Goal: Transaction & Acquisition: Subscribe to service/newsletter

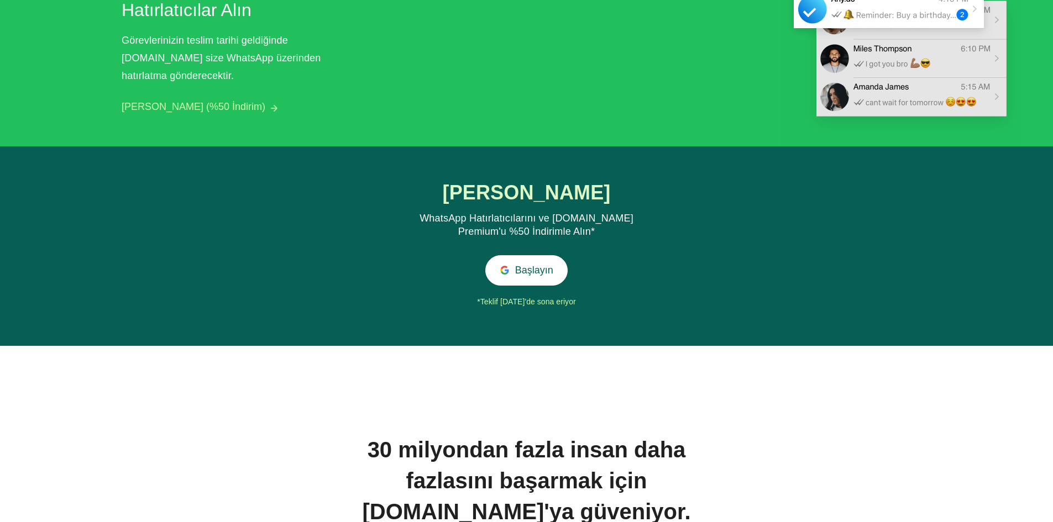
scroll to position [1429, 0]
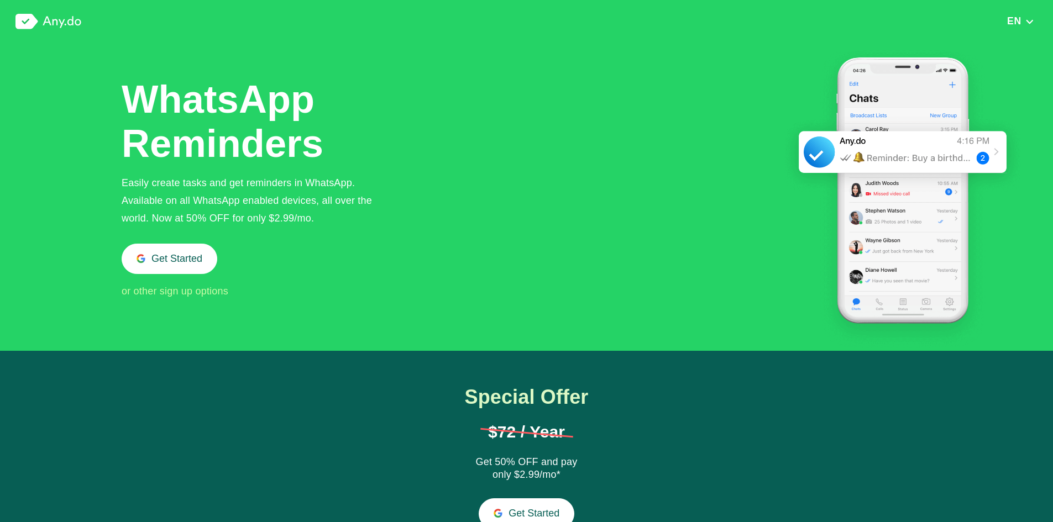
click at [504, 191] on div "WhatsApp Reminders Easily create tasks and get reminders in WhatsApp. Available…" at bounding box center [572, 197] width 900 height 308
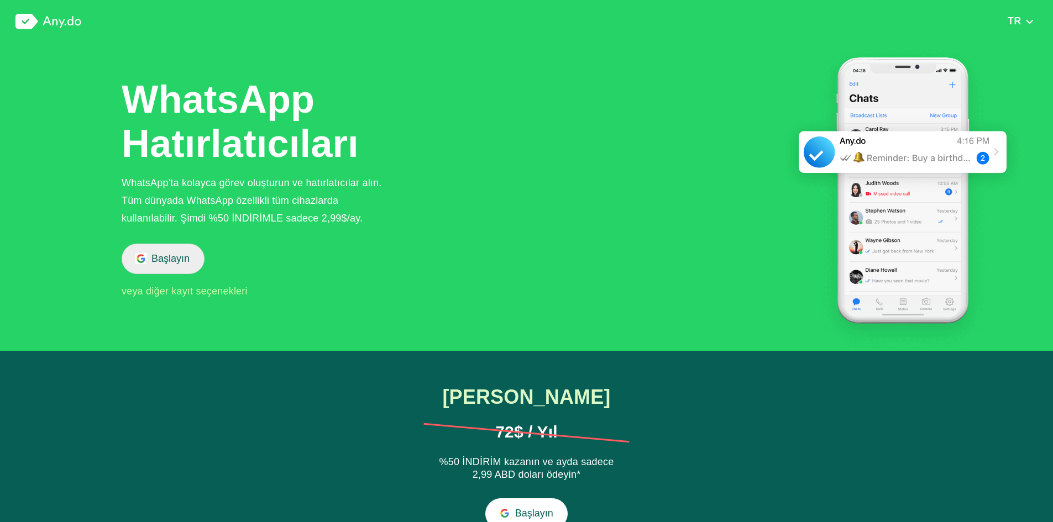
click at [154, 250] on button "Başlayın" at bounding box center [163, 259] width 83 height 30
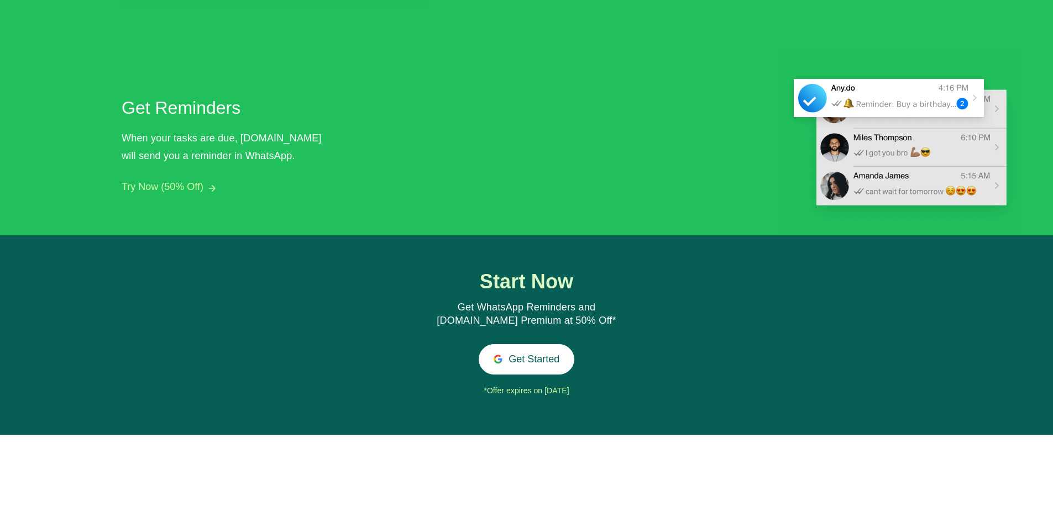
scroll to position [1017, 0]
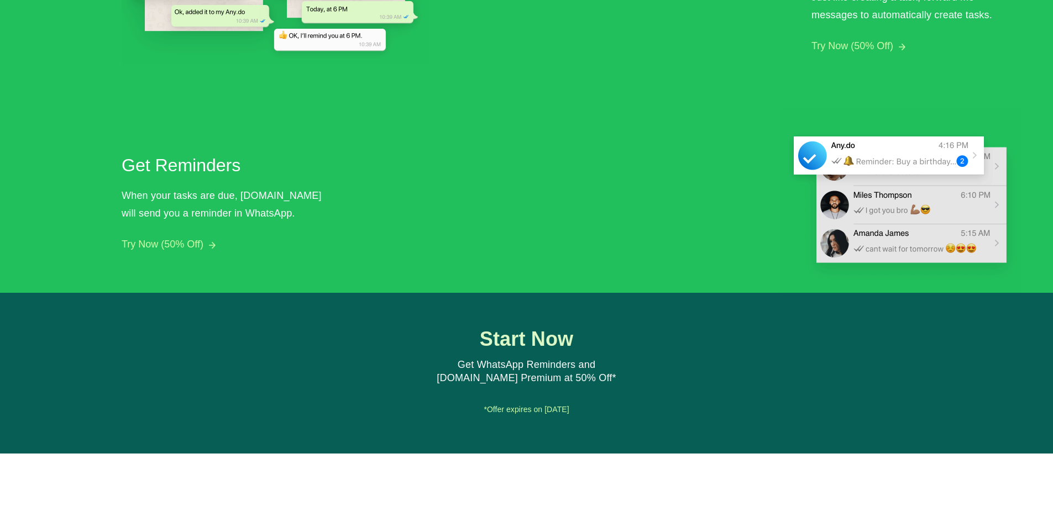
scroll to position [1241, 0]
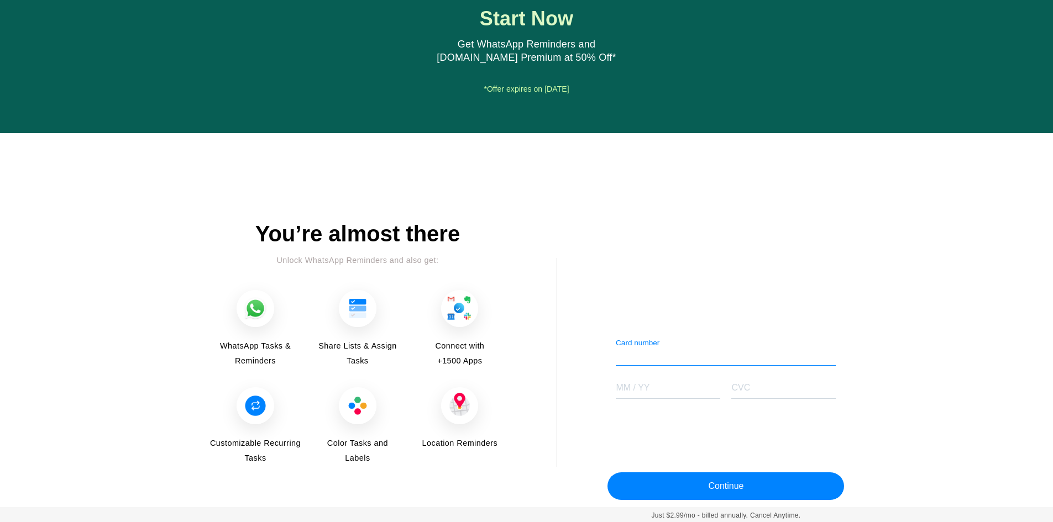
click at [253, 311] on img at bounding box center [255, 308] width 37 height 37
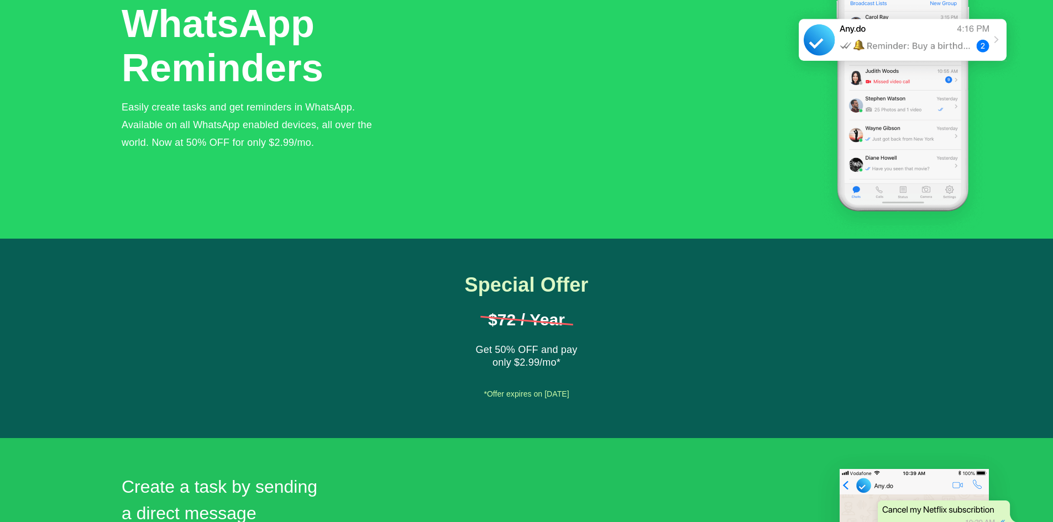
scroll to position [0, 0]
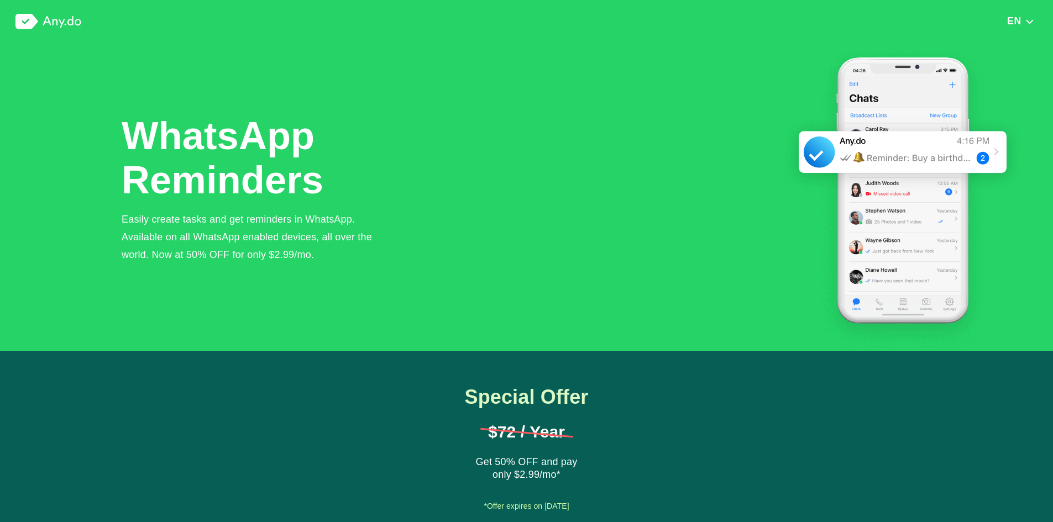
click at [1023, 14] on div "EN English Arabic Deutsche Español French Hindi Italian Portuguese (Brazil) Rus…" at bounding box center [526, 21] width 1053 height 43
click at [1025, 24] on img "button" at bounding box center [1029, 22] width 9 height 8
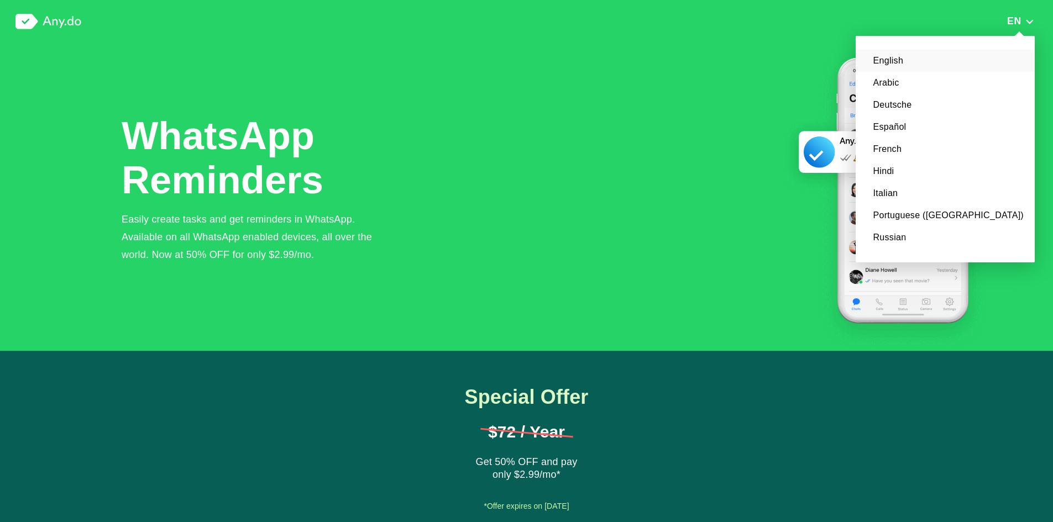
click at [890, 380] on div "Special Offer $72 / Year Get 50% OFF and pay only $2.99/mo* Get Started *Offer …" at bounding box center [526, 451] width 1053 height 200
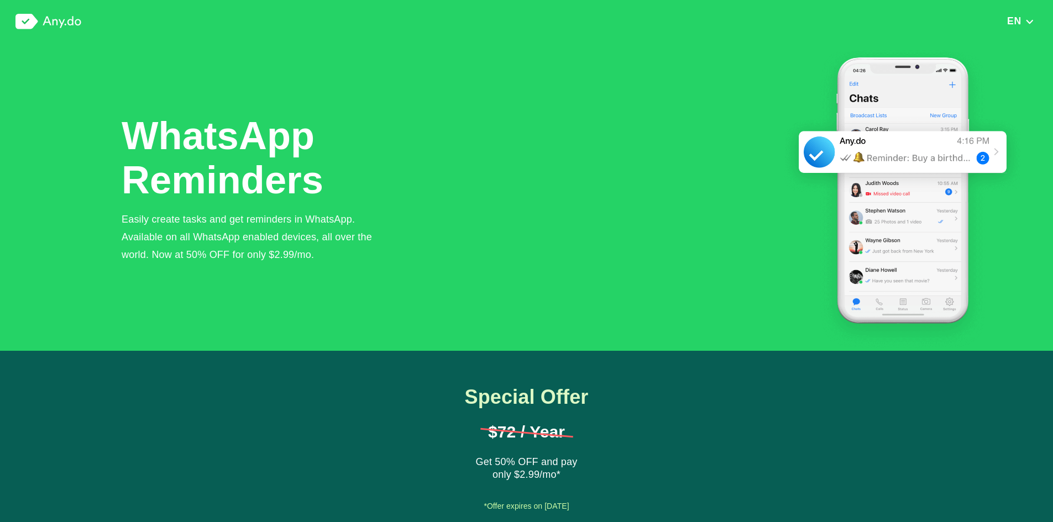
click at [879, 147] on img at bounding box center [903, 197] width 238 height 308
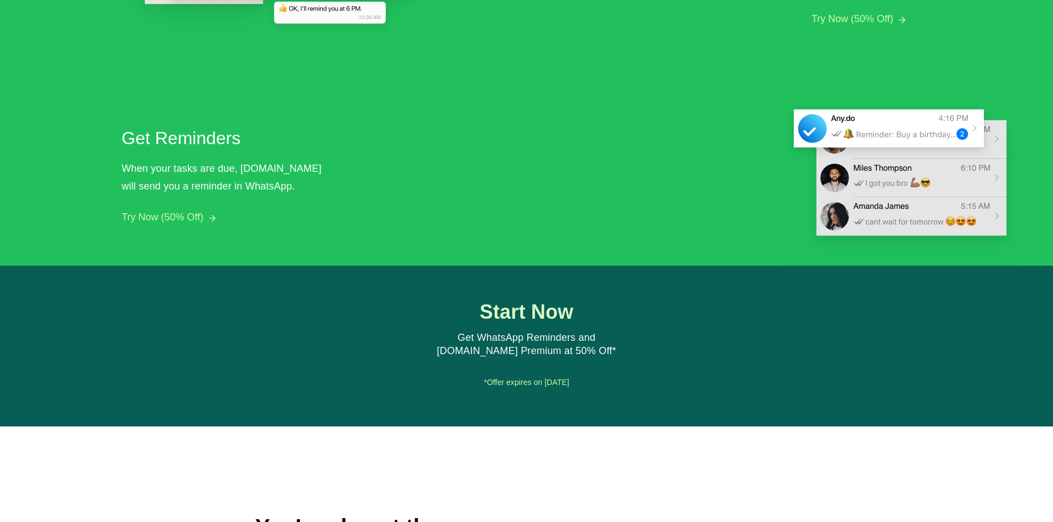
scroll to position [909, 0]
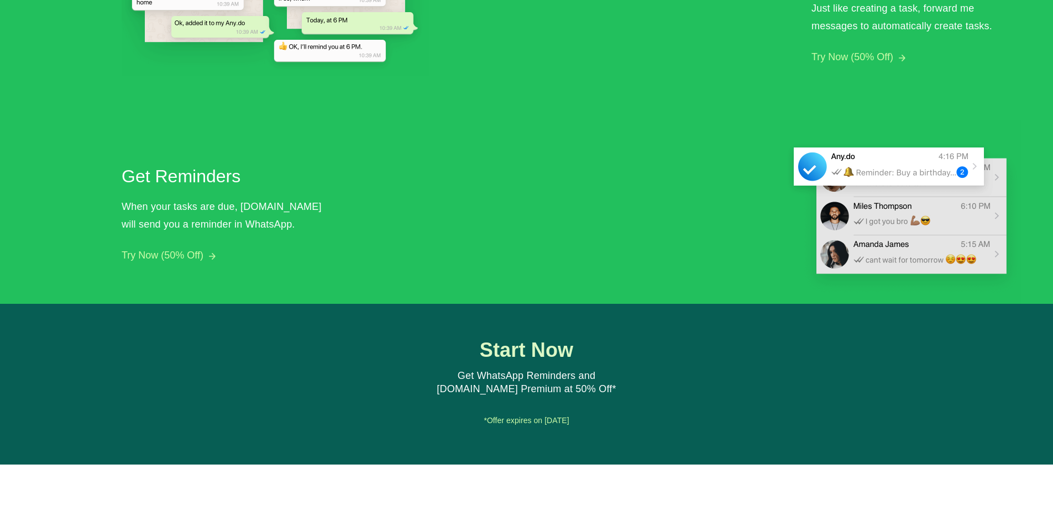
click at [534, 363] on div "Start Now Get WhatsApp Reminders and Any.do Premium at 50% Off* Get Started *Of…" at bounding box center [526, 384] width 320 height 90
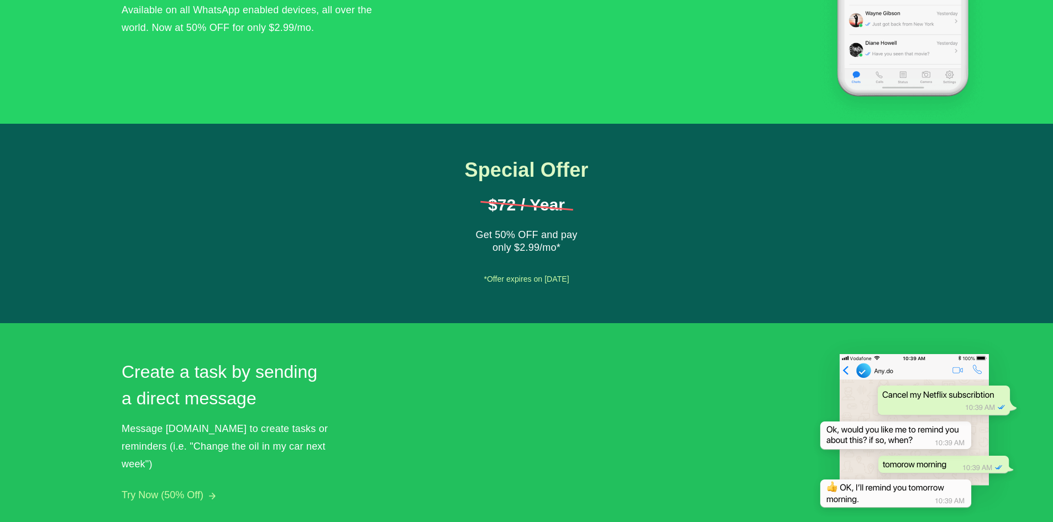
scroll to position [0, 0]
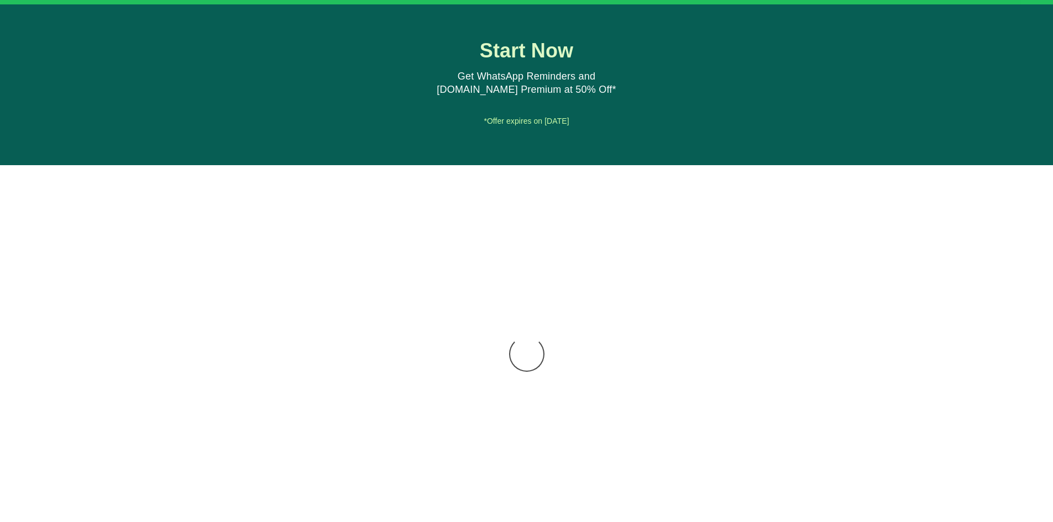
scroll to position [1216, 0]
